Goal: Check status

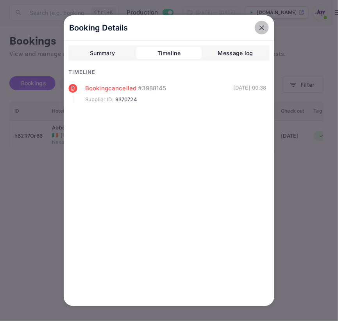
click at [258, 31] on icon "close" at bounding box center [262, 28] width 8 height 8
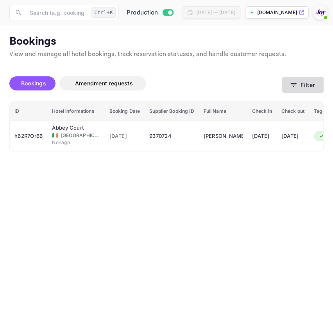
click at [286, 78] on button "Filter" at bounding box center [302, 85] width 41 height 16
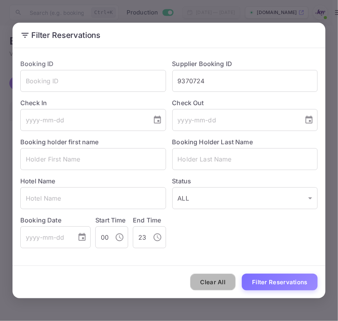
click at [222, 280] on button "Clear All" at bounding box center [213, 282] width 46 height 17
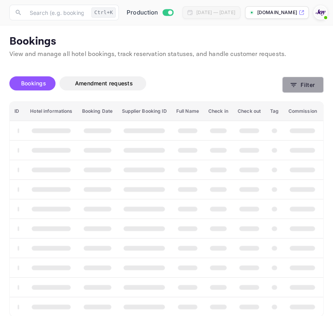
click at [289, 87] on button "Filter" at bounding box center [302, 85] width 41 height 16
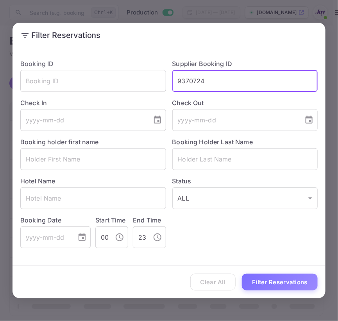
click at [189, 87] on input "9370724" at bounding box center [245, 81] width 146 height 22
paste input "6708908"
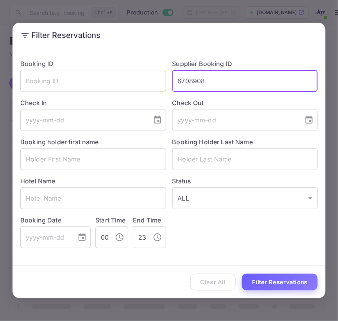
type input "6708908"
click at [280, 280] on button "Filter Reservations" at bounding box center [280, 282] width 76 height 17
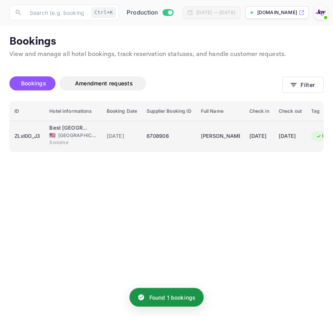
click at [84, 139] on span "Sonoma" at bounding box center [68, 142] width 39 height 7
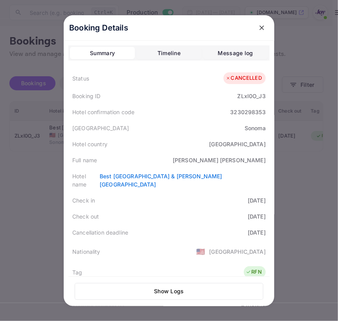
click at [166, 43] on div "Booking Details Summary Timeline Message log Status CANCELLED Booking ID ZLxl0O…" at bounding box center [169, 160] width 211 height 291
click at [167, 55] on div "Timeline" at bounding box center [169, 52] width 23 height 9
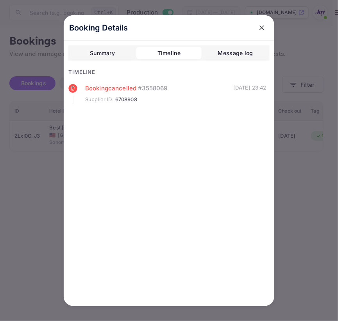
click at [261, 30] on icon "close" at bounding box center [262, 28] width 8 height 8
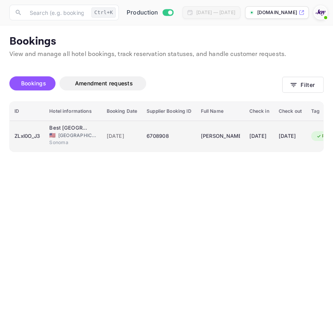
click at [123, 136] on span "[DATE]" at bounding box center [122, 136] width 31 height 9
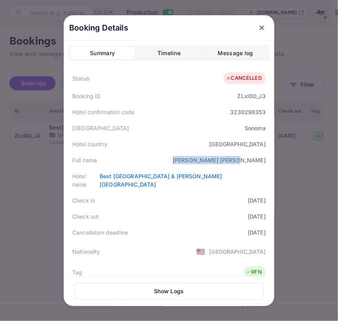
drag, startPoint x: 216, startPoint y: 158, endPoint x: 18, endPoint y: 219, distance: 207.2
click at [266, 162] on div "Full name [PERSON_NAME]" at bounding box center [168, 160] width 201 height 16
copy div "[PERSON_NAME]"
